Goal: Information Seeking & Learning: Check status

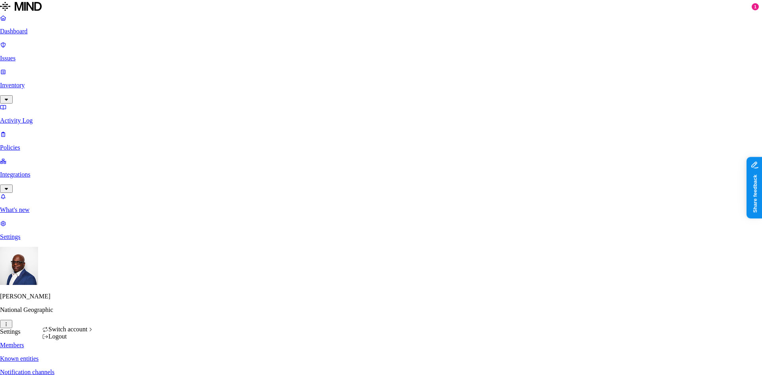
click at [73, 363] on html "Dashboard Issues Inventory Activity Log Policies Integrations What's new 1 Sett…" at bounding box center [381, 263] width 762 height 526
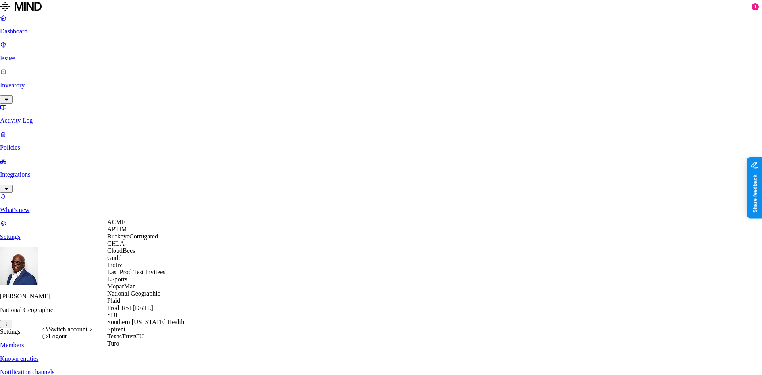
click at [137, 240] on span "BuckeyeCorrugated" at bounding box center [132, 236] width 51 height 7
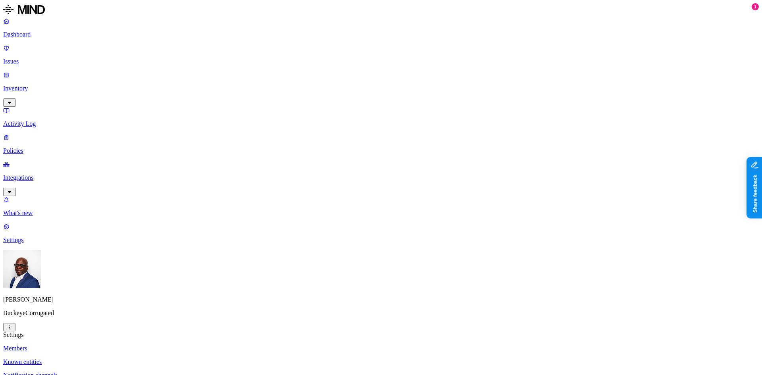
click at [38, 37] on p "Dashboard" at bounding box center [380, 34] width 755 height 7
click at [37, 244] on p "Settings" at bounding box center [380, 239] width 755 height 7
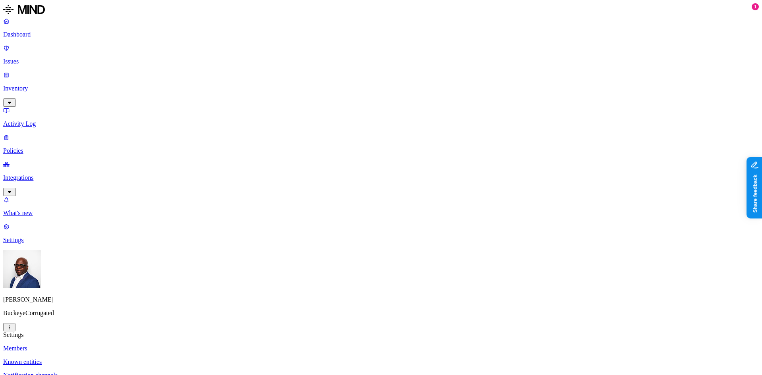
click at [30, 174] on p "Integrations" at bounding box center [380, 177] width 755 height 7
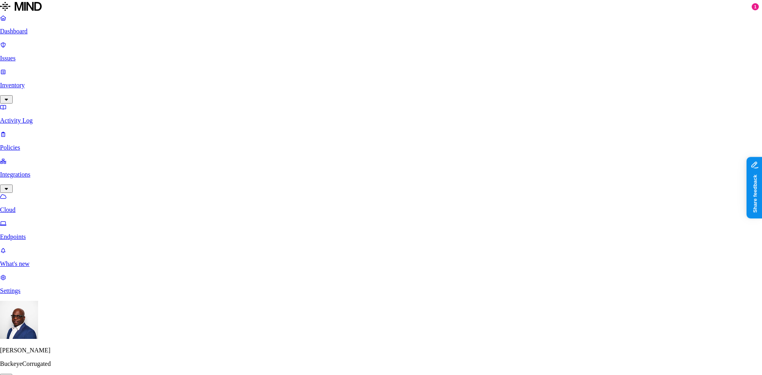
scroll to position [12, 0]
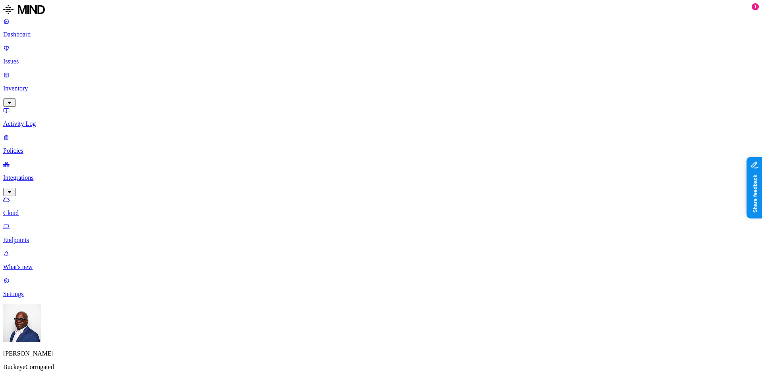
click at [36, 236] on p "Endpoints" at bounding box center [380, 239] width 755 height 7
click at [32, 209] on p "Cloud" at bounding box center [380, 212] width 755 height 7
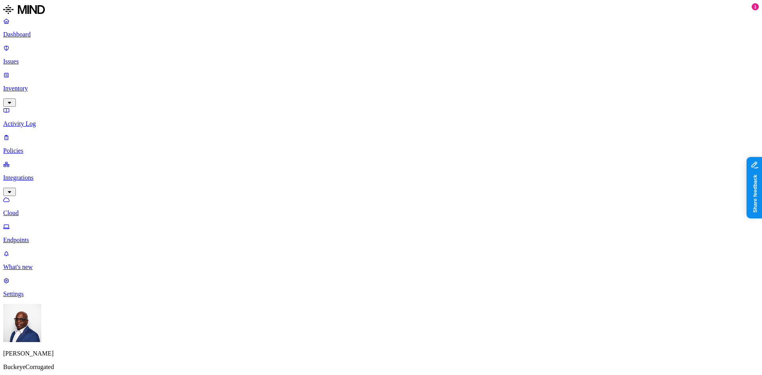
click at [42, 236] on p "Endpoints" at bounding box center [380, 239] width 755 height 7
drag, startPoint x: 659, startPoint y: 88, endPoint x: 666, endPoint y: 70, distance: 19.6
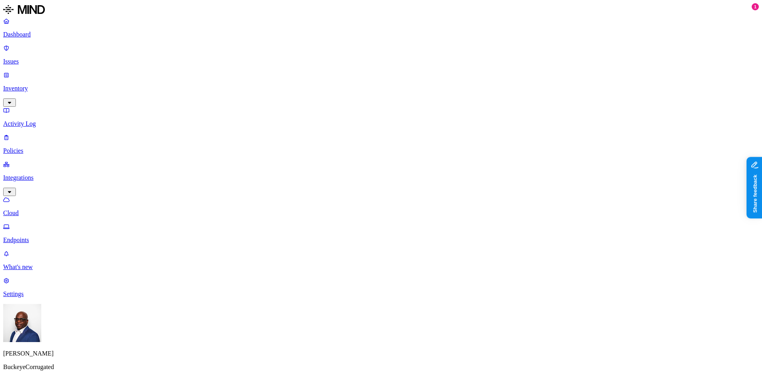
drag, startPoint x: 556, startPoint y: 98, endPoint x: 560, endPoint y: 127, distance: 30.0
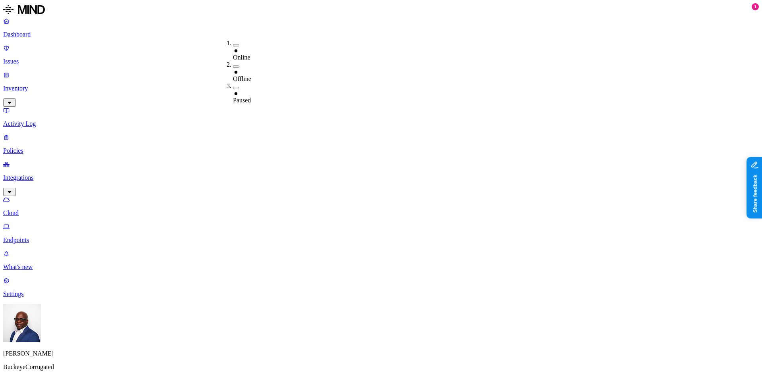
drag, startPoint x: 307, startPoint y: 194, endPoint x: 334, endPoint y: 148, distance: 53.0
click at [47, 209] on p "Cloud" at bounding box center [380, 212] width 755 height 7
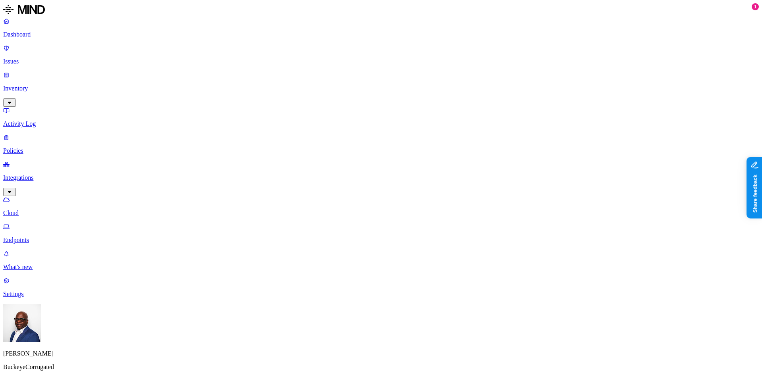
click at [33, 236] on p "Endpoints" at bounding box center [380, 239] width 755 height 7
click at [38, 298] on p "Settings" at bounding box center [380, 293] width 755 height 7
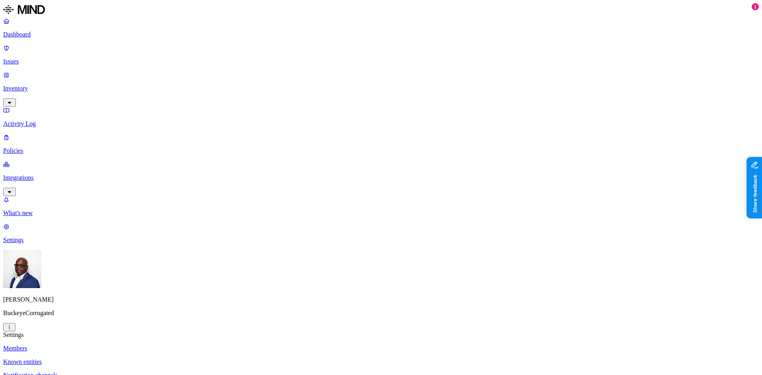
drag, startPoint x: 359, startPoint y: 126, endPoint x: 408, endPoint y: 129, distance: 48.5
copy figcaption "rwright@bcipkg.com"
click at [28, 174] on p "Integrations" at bounding box center [380, 177] width 755 height 7
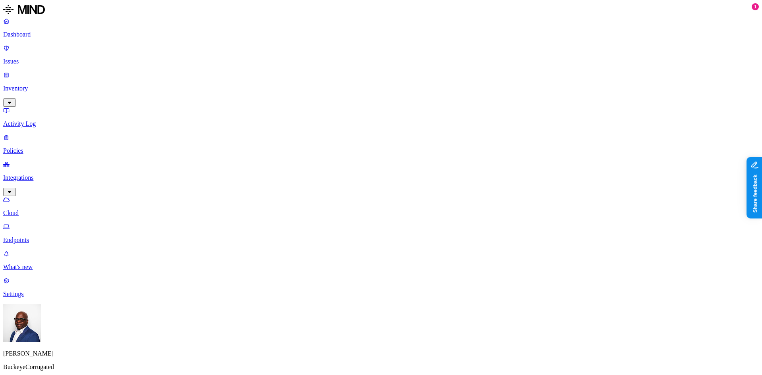
click at [29, 236] on p "Endpoints" at bounding box center [380, 239] width 755 height 7
drag, startPoint x: 258, startPoint y: 217, endPoint x: 291, endPoint y: 199, distance: 38.0
click at [36, 209] on p "Cloud" at bounding box center [380, 212] width 755 height 7
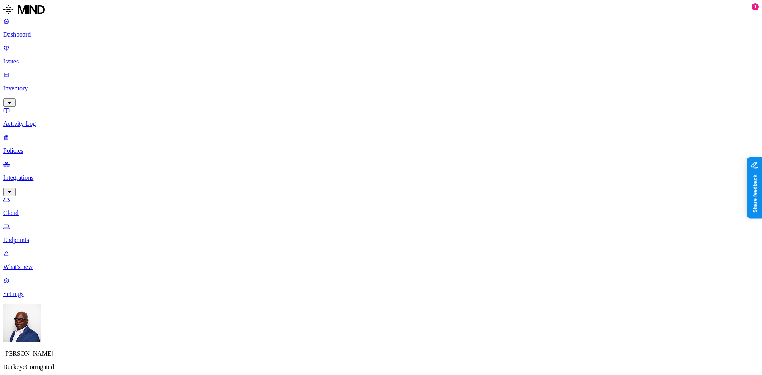
click at [30, 236] on p "Endpoints" at bounding box center [380, 239] width 755 height 7
click at [36, 209] on p "Cloud" at bounding box center [380, 212] width 755 height 7
click at [33, 236] on p "Endpoints" at bounding box center [380, 239] width 755 height 7
click at [33, 209] on p "Cloud" at bounding box center [380, 212] width 755 height 7
click at [33, 236] on p "Endpoints" at bounding box center [380, 239] width 755 height 7
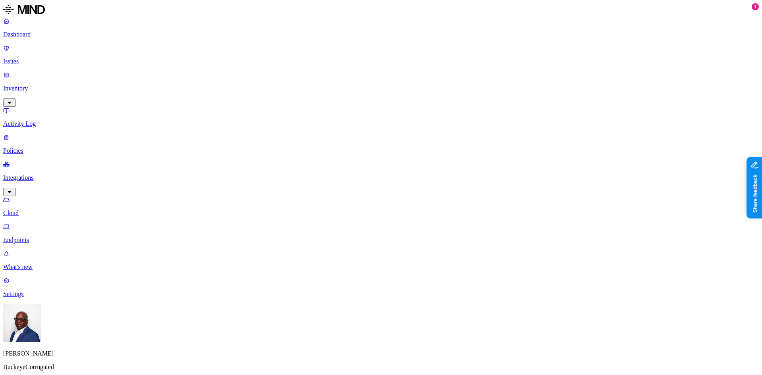
click at [33, 209] on p "Cloud" at bounding box center [380, 212] width 755 height 7
click at [31, 236] on p "Endpoints" at bounding box center [380, 239] width 755 height 7
click at [77, 365] on html "Dashboard Issues Inventory Activity Log Policies Integrations Cloud Endpoints W…" at bounding box center [381, 252] width 762 height 504
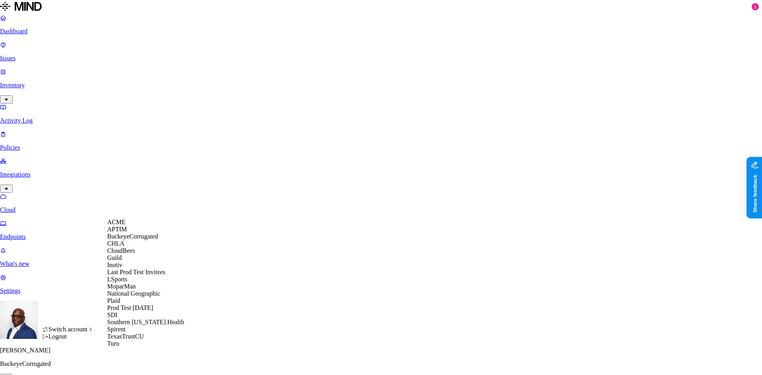
click at [123, 240] on span "BuckeyeCorrugated" at bounding box center [132, 236] width 51 height 7
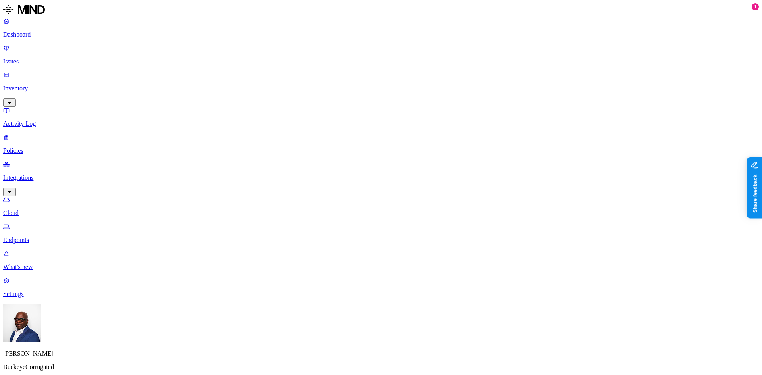
click at [74, 364] on html "Dashboard Issues Inventory Activity Log Policies Integrations Cloud Endpoints W…" at bounding box center [381, 252] width 762 height 504
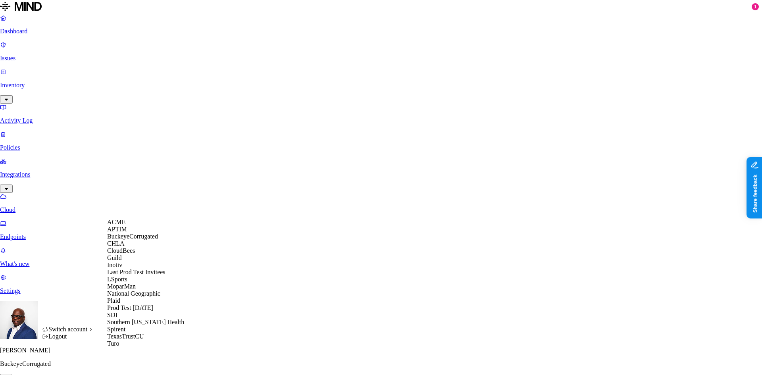
scroll to position [108, 0]
click at [141, 290] on span "National Geographic" at bounding box center [133, 293] width 53 height 7
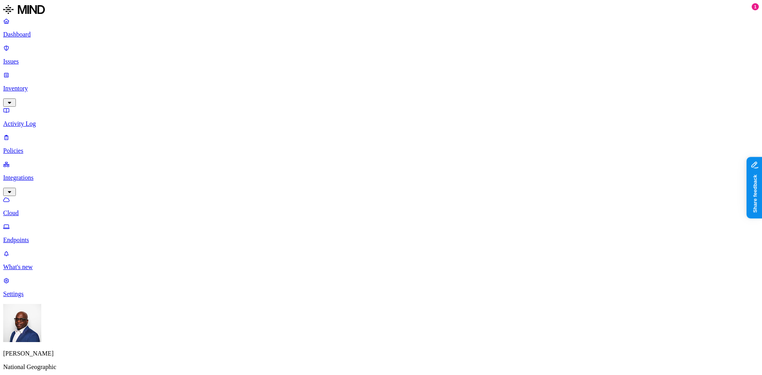
click at [51, 209] on p "Cloud" at bounding box center [380, 212] width 755 height 7
click at [38, 236] on p "Endpoints" at bounding box center [380, 239] width 755 height 7
